Goal: Find contact information: Find contact information

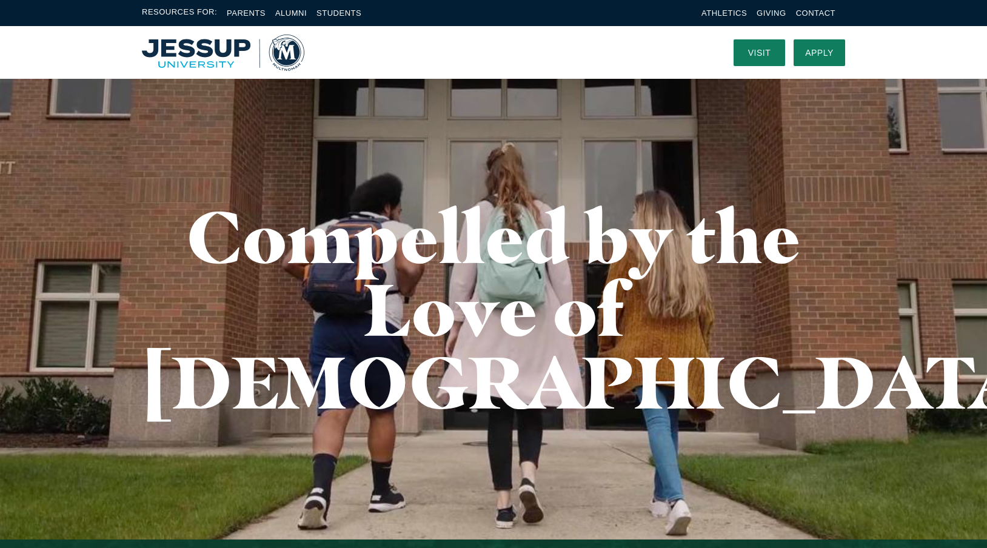
click at [177, 4] on div "Resources For: Parents Alumni Students Athletics Giving Contact" at bounding box center [493, 13] width 987 height 26
click at [175, 7] on span "Resources For:" at bounding box center [179, 13] width 75 height 14
click at [177, 8] on span "Resources For:" at bounding box center [179, 13] width 75 height 14
click at [340, 15] on link "Students" at bounding box center [339, 12] width 45 height 9
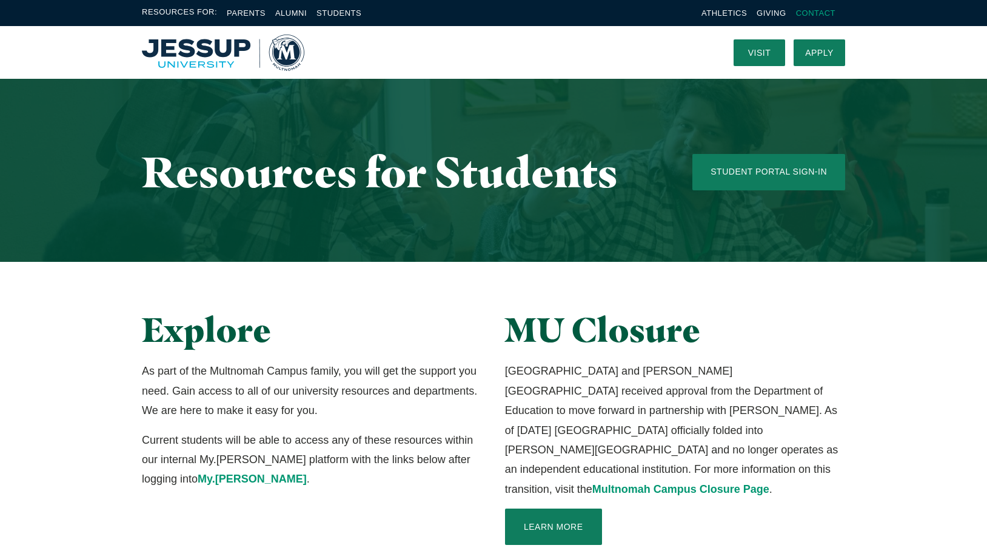
click at [830, 15] on link "Contact" at bounding box center [815, 12] width 39 height 9
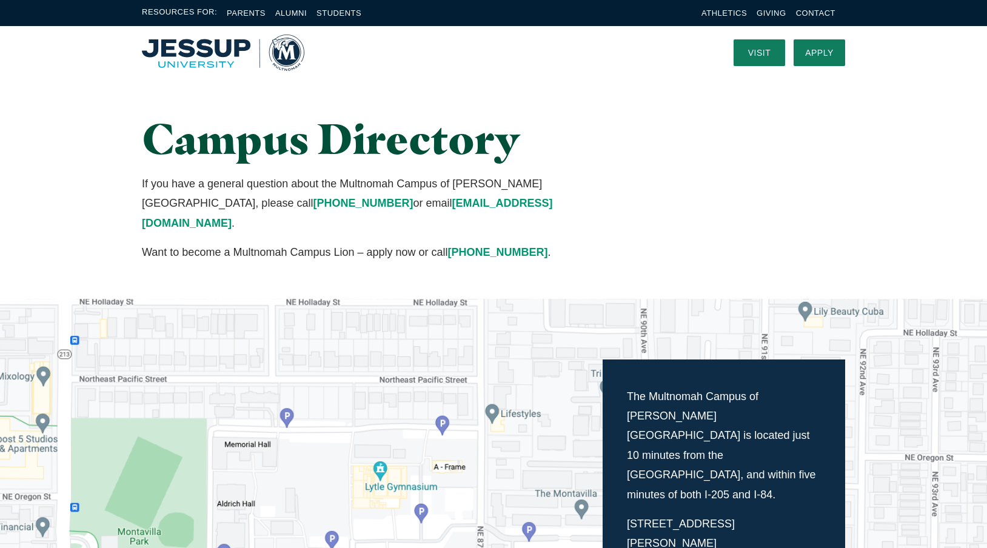
click at [698, 210] on div "Campus Directory If you have a general question about the Multnomah Campus of J…" at bounding box center [494, 189] width 776 height 220
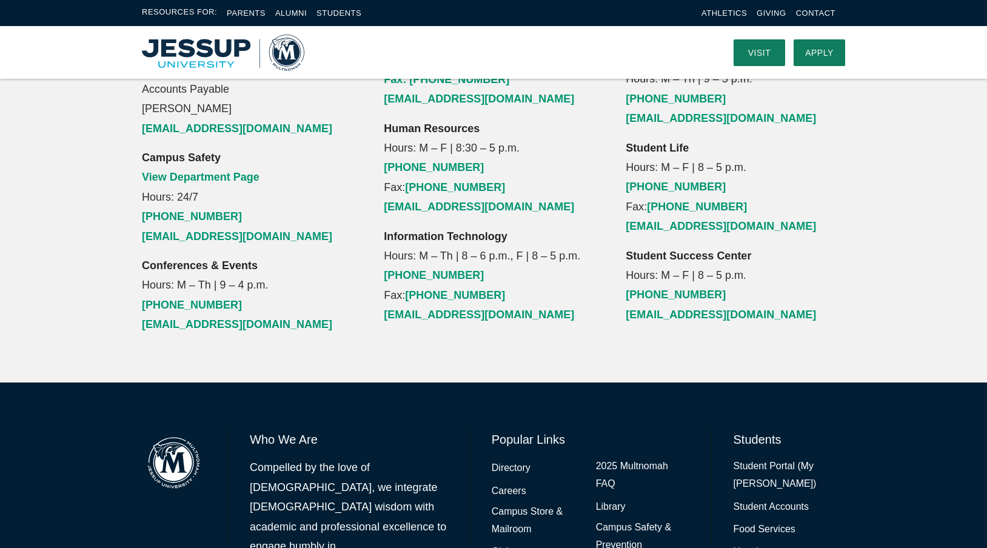
scroll to position [1333, 0]
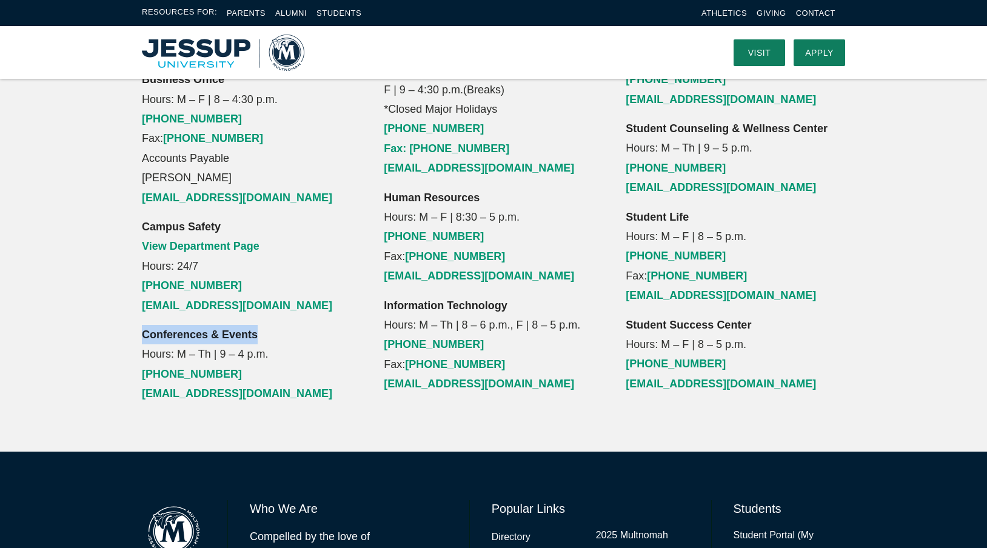
drag, startPoint x: 182, startPoint y: 255, endPoint x: 129, endPoint y: 255, distance: 53.4
click at [129, 255] on div "Admissions Hours: M – F | 8 – 5 p.m. (503) 251-6485 (877) 251-6560 admissions@m…" at bounding box center [494, 1] width 776 height 805
copy strong "Conferences & Events"
drag, startPoint x: 221, startPoint y: 294, endPoint x: 143, endPoint y: 295, distance: 78.9
click at [143, 325] on p "Conferences & Events Hours: M – Th | 9 – 4 p.m. (503) 251-5375 scheduling@multn…" at bounding box center [252, 364] width 220 height 79
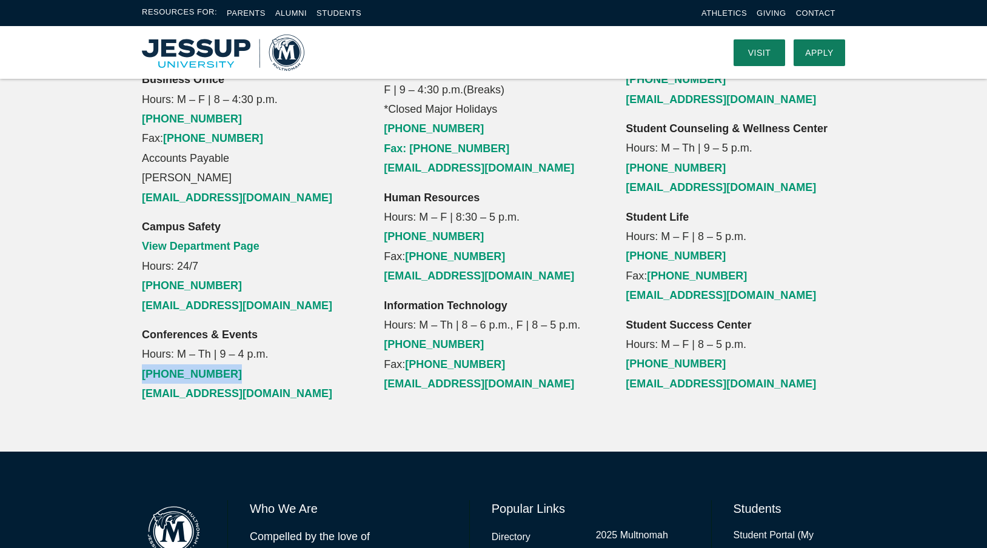
copy link "(503) 251-5375"
drag, startPoint x: 292, startPoint y: 318, endPoint x: 135, endPoint y: 318, distance: 157.1
click at [135, 318] on div "Admissions Hours: M – F | 8 – 5 p.m. (503) 251-6485 (877) 251-6560 admissions@m…" at bounding box center [251, 1] width 242 height 805
copy link "[EMAIL_ADDRESS][DOMAIN_NAME]"
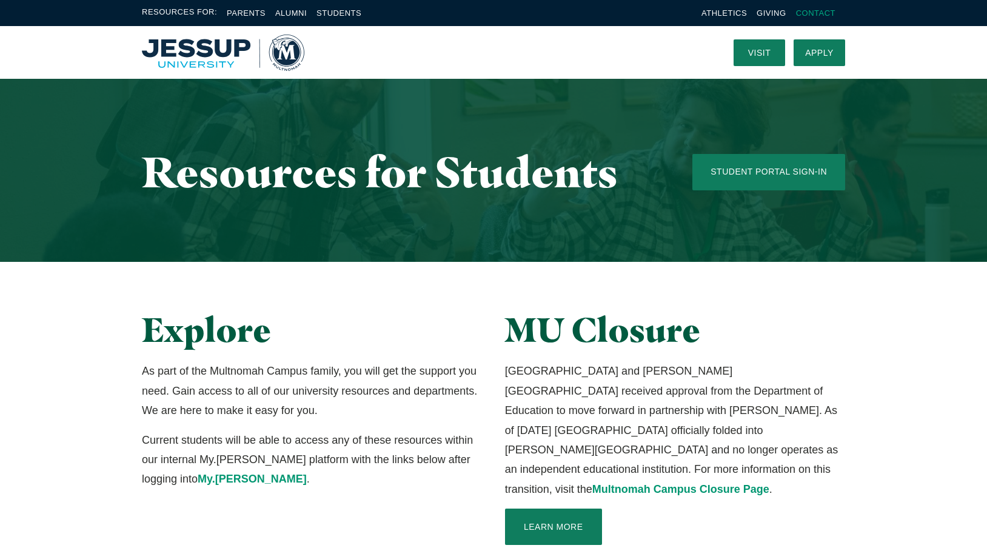
click at [818, 12] on link "Contact" at bounding box center [815, 12] width 39 height 9
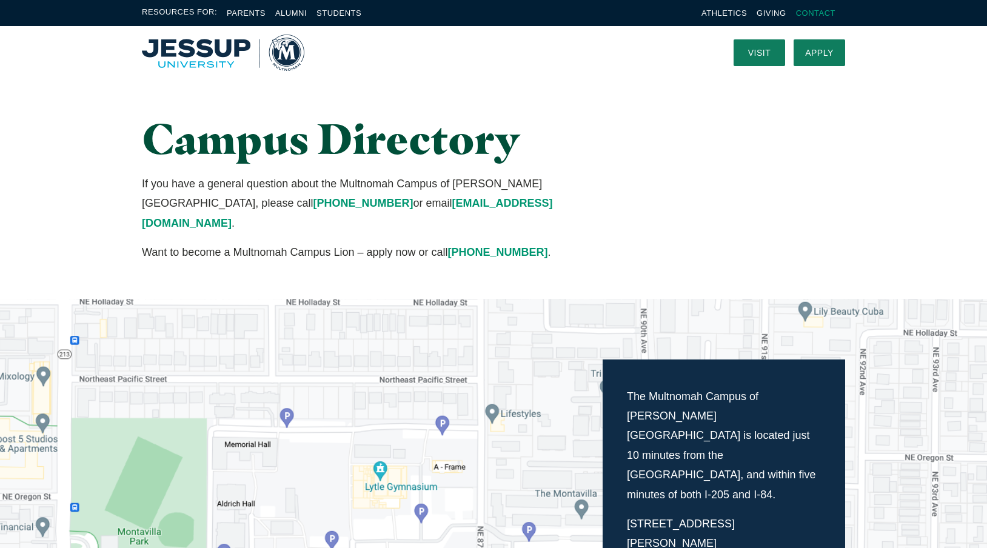
click at [809, 10] on link "Contact" at bounding box center [815, 12] width 39 height 9
drag, startPoint x: 411, startPoint y: 201, endPoint x: 263, endPoint y: 206, distance: 148.1
click at [263, 206] on p "If you have a general question about the Multnomah Campus of [PERSON_NAME][GEOG…" at bounding box center [373, 203] width 462 height 59
drag, startPoint x: 217, startPoint y: 201, endPoint x: 143, endPoint y: 200, distance: 74.0
click at [143, 200] on p "If you have a general question about the Multnomah Campus of [PERSON_NAME][GEOG…" at bounding box center [373, 203] width 462 height 59
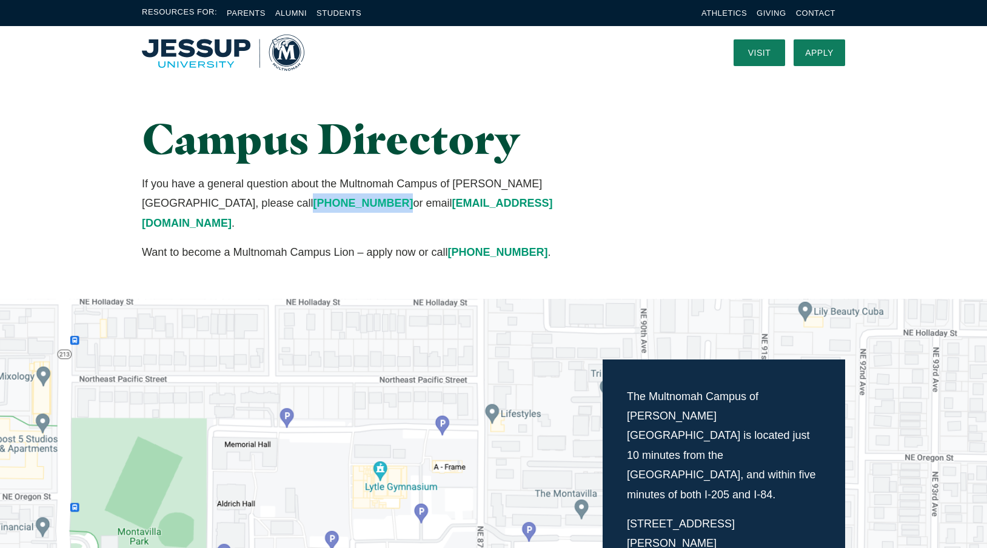
copy link "[PHONE_NUMBER]"
